Goal: Task Accomplishment & Management: Use online tool/utility

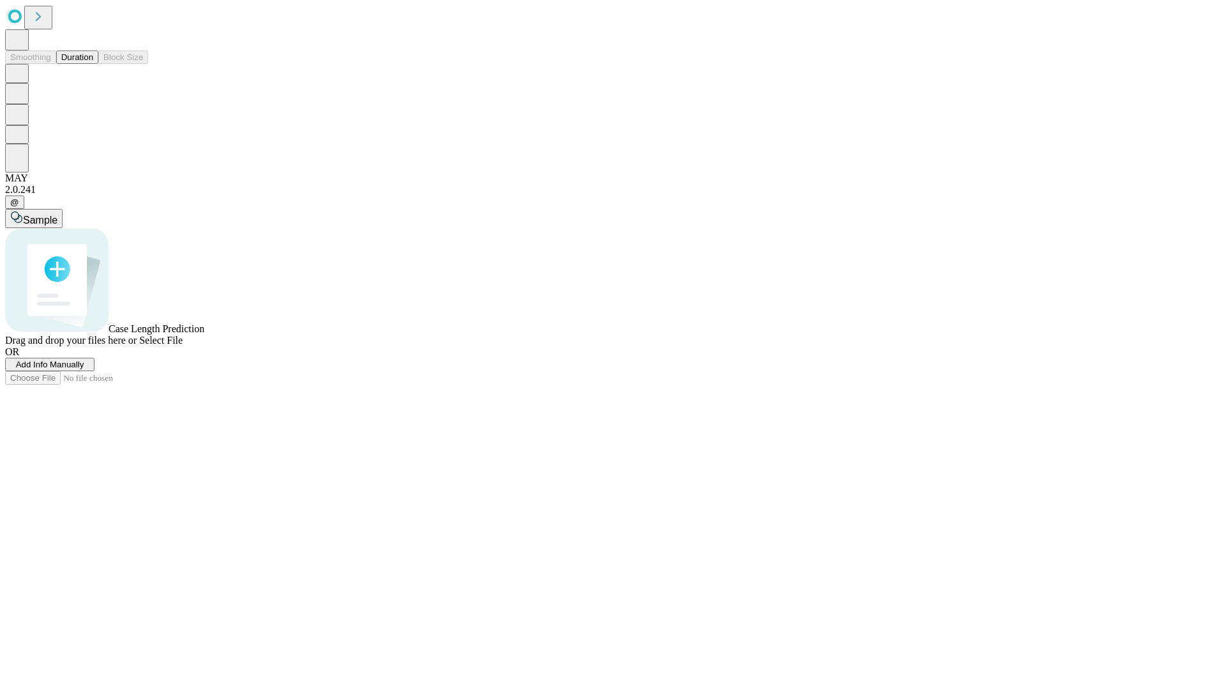
click at [93, 64] on button "Duration" at bounding box center [77, 56] width 42 height 13
click at [84, 369] on span "Add Info Manually" at bounding box center [50, 365] width 68 height 10
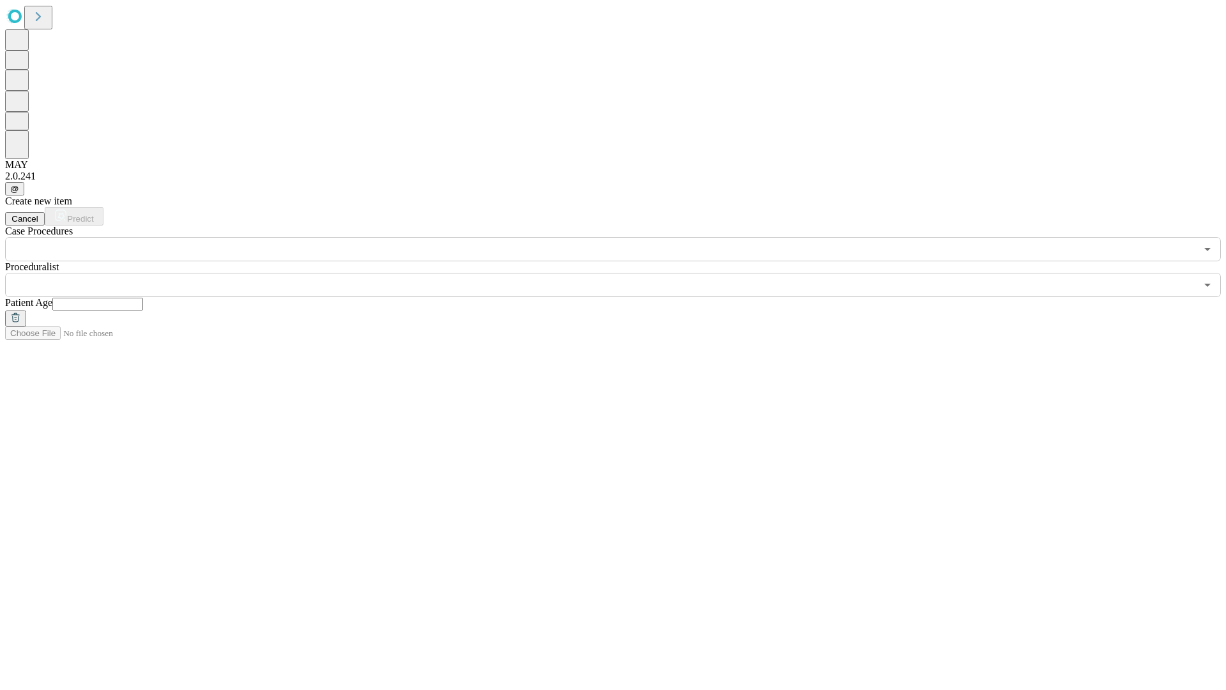
click at [143, 298] on input "text" at bounding box center [97, 304] width 91 height 13
type input "*"
click at [622, 273] on input "text" at bounding box center [600, 285] width 1191 height 24
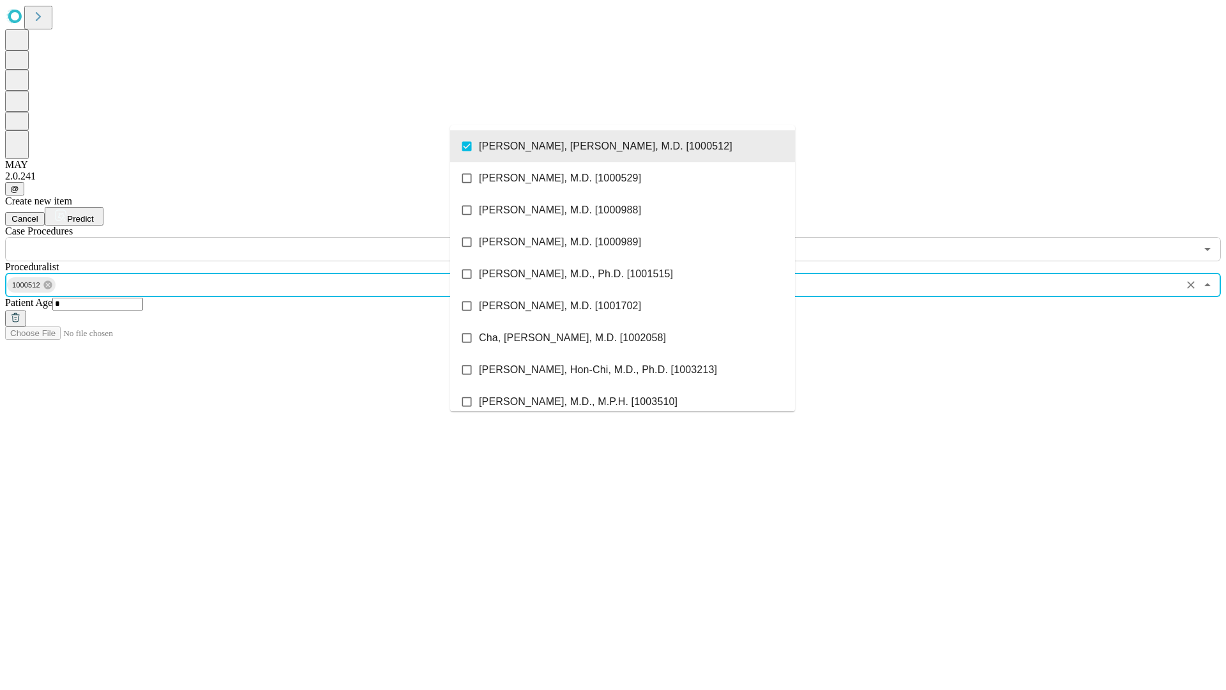
click at [268, 237] on input "text" at bounding box center [600, 249] width 1191 height 24
